Goal: Book appointment/travel/reservation

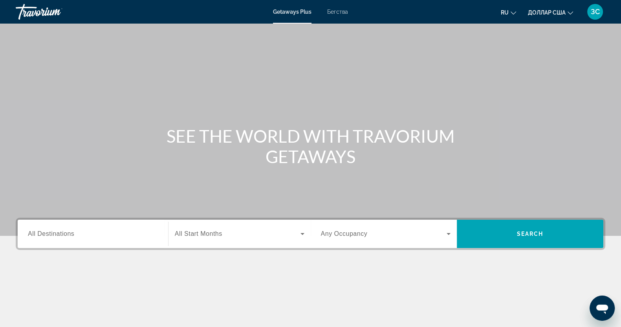
click at [336, 11] on font "Бегства" at bounding box center [337, 12] width 21 height 6
click at [87, 234] on input "Destination All Destinations" at bounding box center [93, 233] width 130 height 9
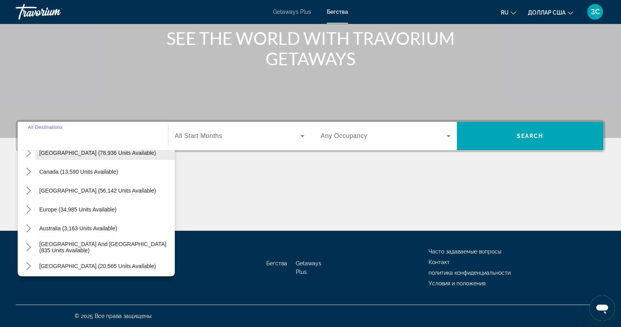
scroll to position [98, 0]
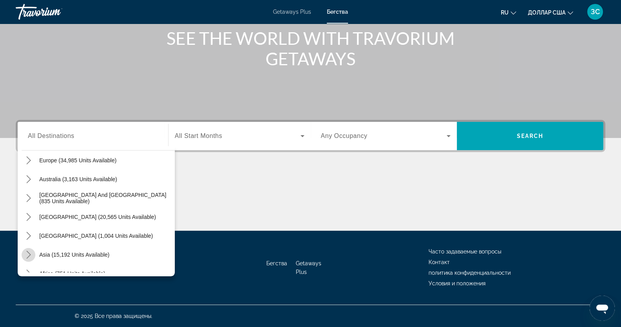
click at [29, 254] on icon "Toggle Asia (15,192 units available) submenu" at bounding box center [29, 255] width 8 height 8
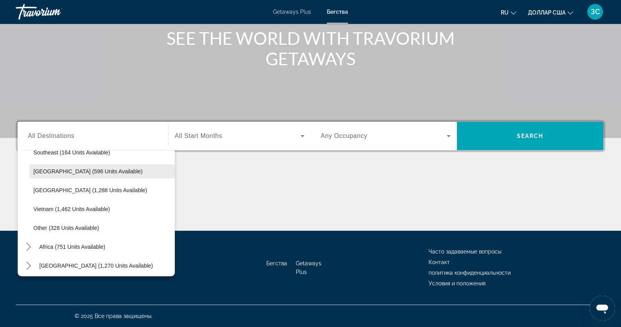
scroll to position [410, 0]
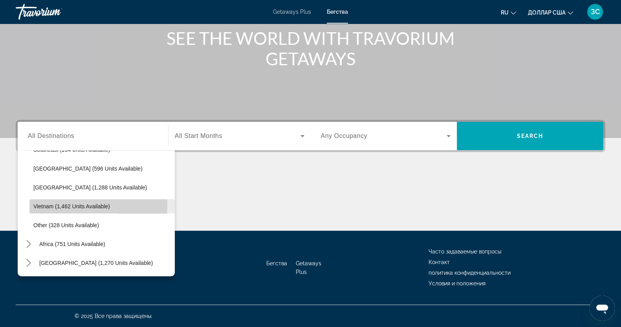
click at [43, 205] on span "Vietnam (1,462 units available)" at bounding box center [71, 206] width 77 height 6
type input "**********"
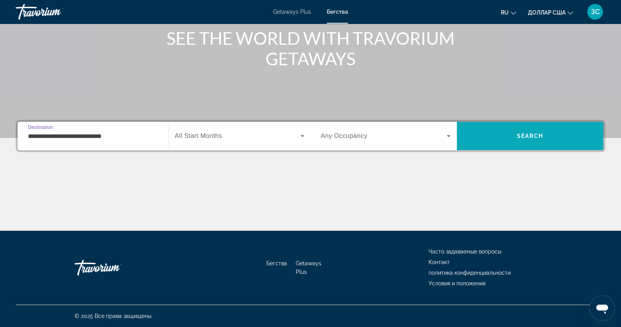
click at [516, 133] on span "Search" at bounding box center [530, 136] width 147 height 19
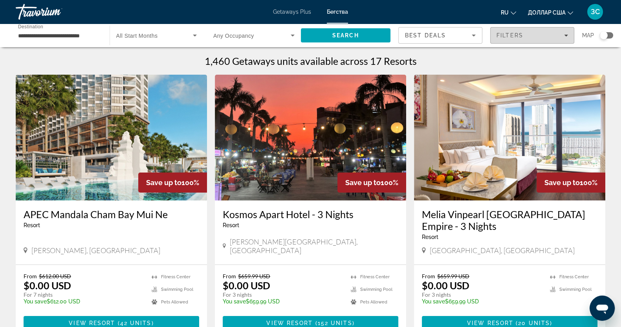
click at [564, 34] on icon "Filters" at bounding box center [566, 35] width 4 height 4
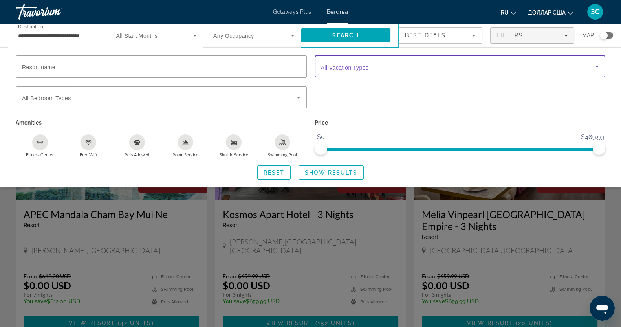
click at [596, 66] on icon "Search widget" at bounding box center [597, 66] width 9 height 9
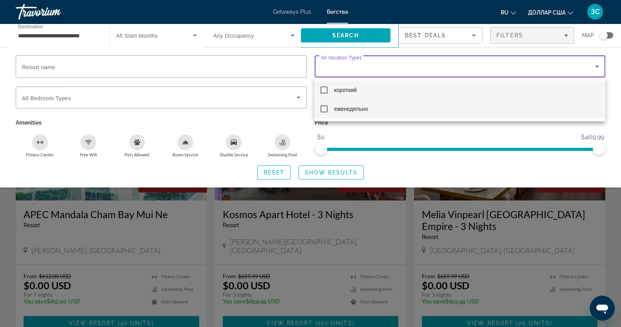
click at [323, 108] on mat-pseudo-checkbox at bounding box center [324, 108] width 7 height 7
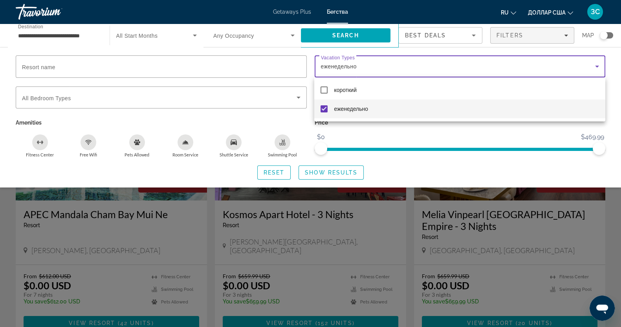
click at [319, 172] on div at bounding box center [310, 163] width 621 height 327
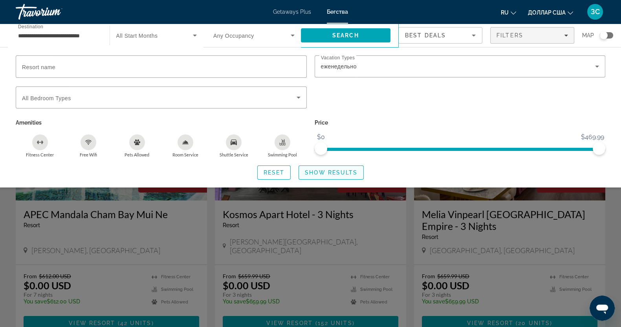
click at [336, 169] on span "Show Results" at bounding box center [331, 172] width 53 height 6
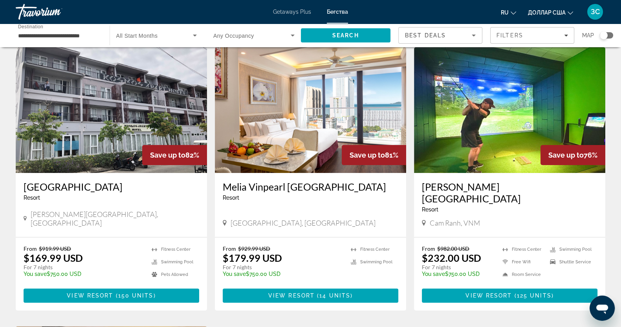
scroll to position [295, 0]
click at [494, 123] on img "Основное содержание" at bounding box center [509, 110] width 191 height 126
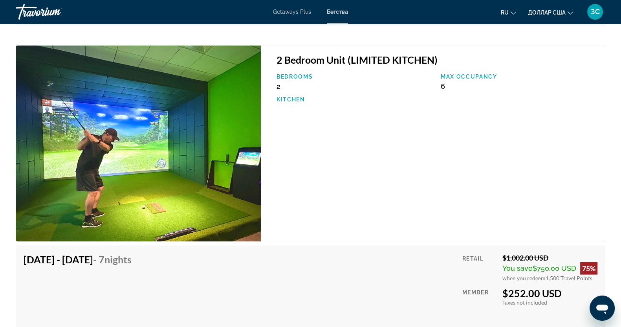
scroll to position [5741, 0]
